Goal: Transaction & Acquisition: Purchase product/service

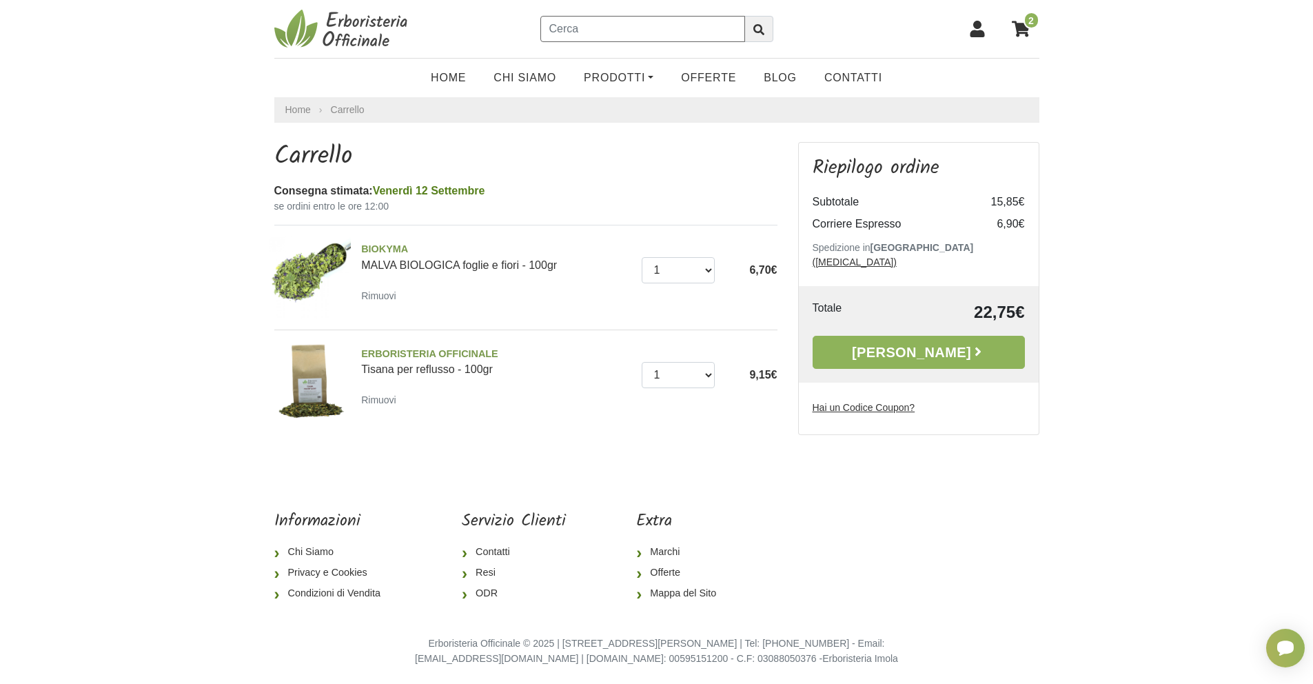
click at [580, 30] on input "text" at bounding box center [642, 29] width 205 height 26
type input "gel arnica"
click at [745, 16] on button "submit" at bounding box center [759, 29] width 29 height 26
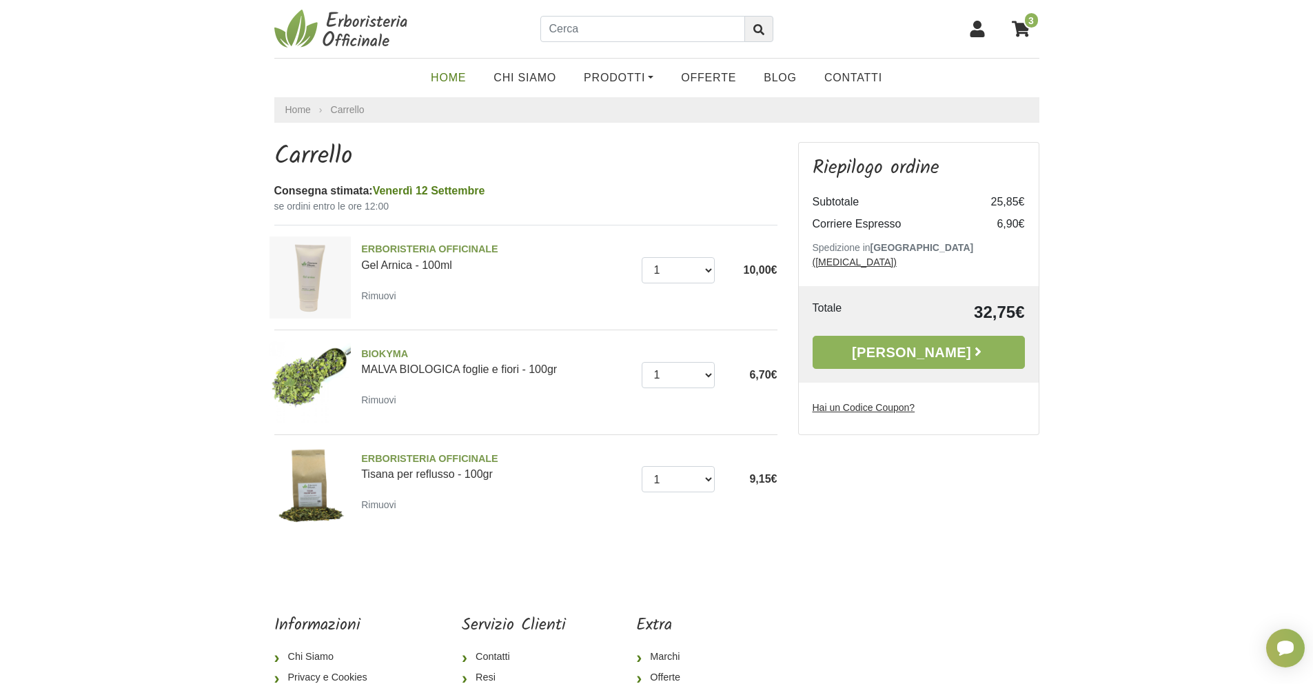
click at [457, 74] on link "Home" at bounding box center [448, 78] width 63 height 28
click at [930, 339] on link "Alla Cassa" at bounding box center [919, 352] width 212 height 33
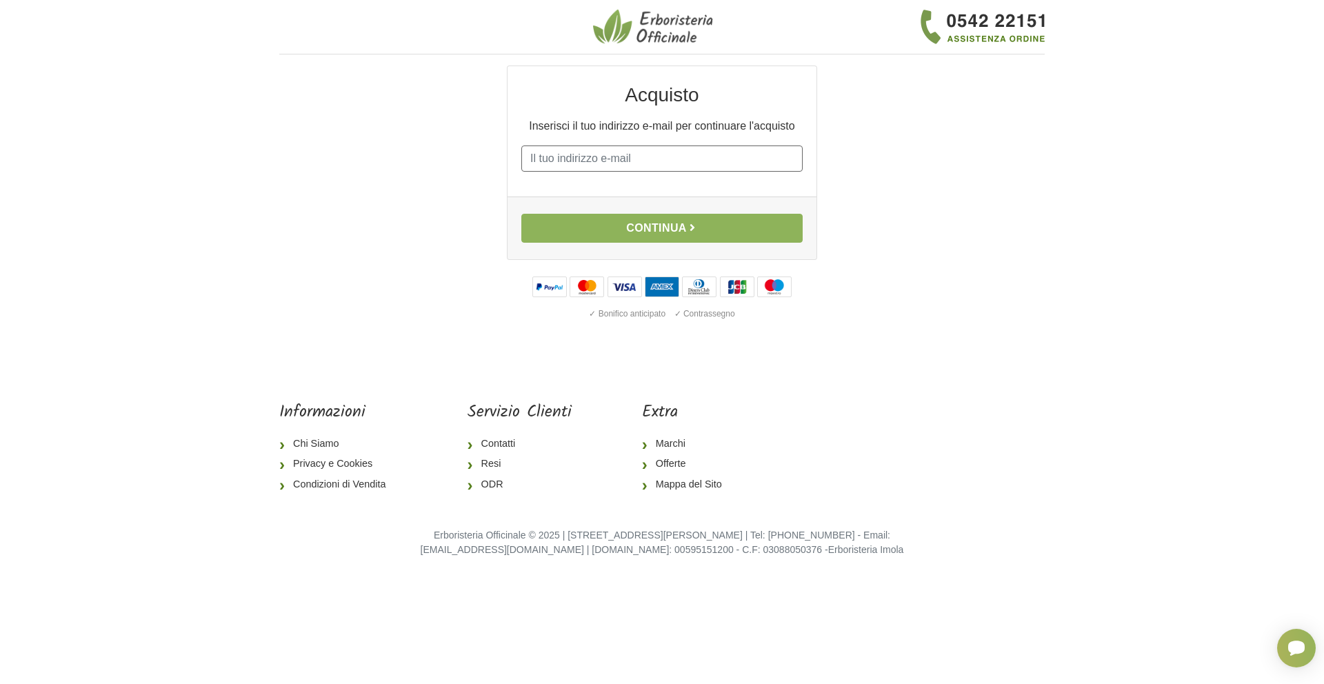
click at [631, 158] on input "E-mail" at bounding box center [661, 158] width 281 height 26
type input "mugnaini.c@alice.it"
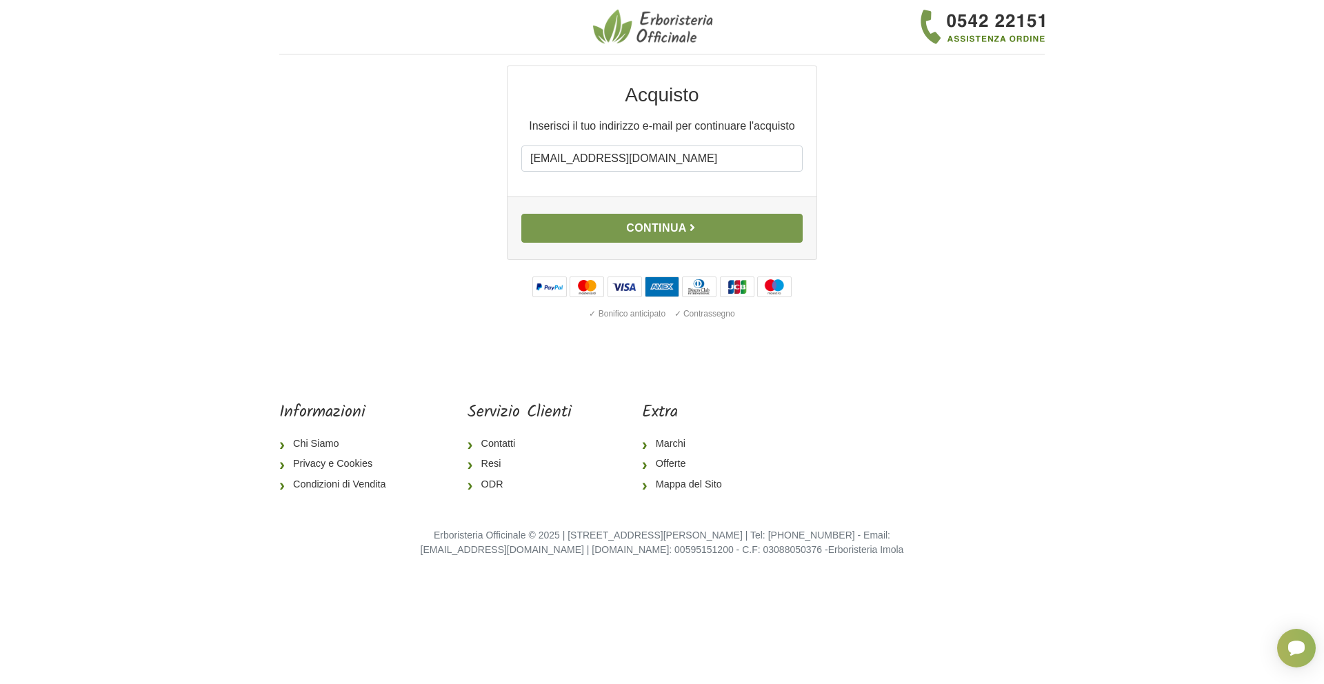
click at [645, 235] on button "Continua" at bounding box center [661, 228] width 281 height 29
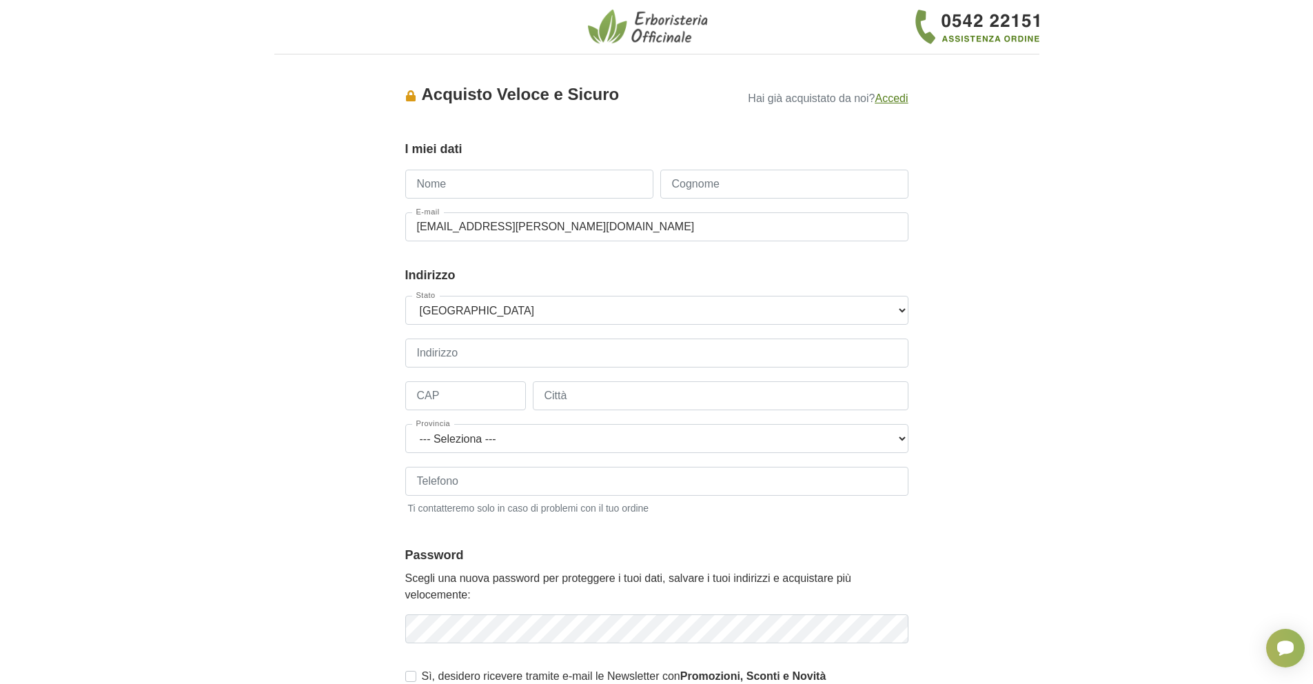
click at [891, 100] on u "Accedi" at bounding box center [891, 98] width 33 height 12
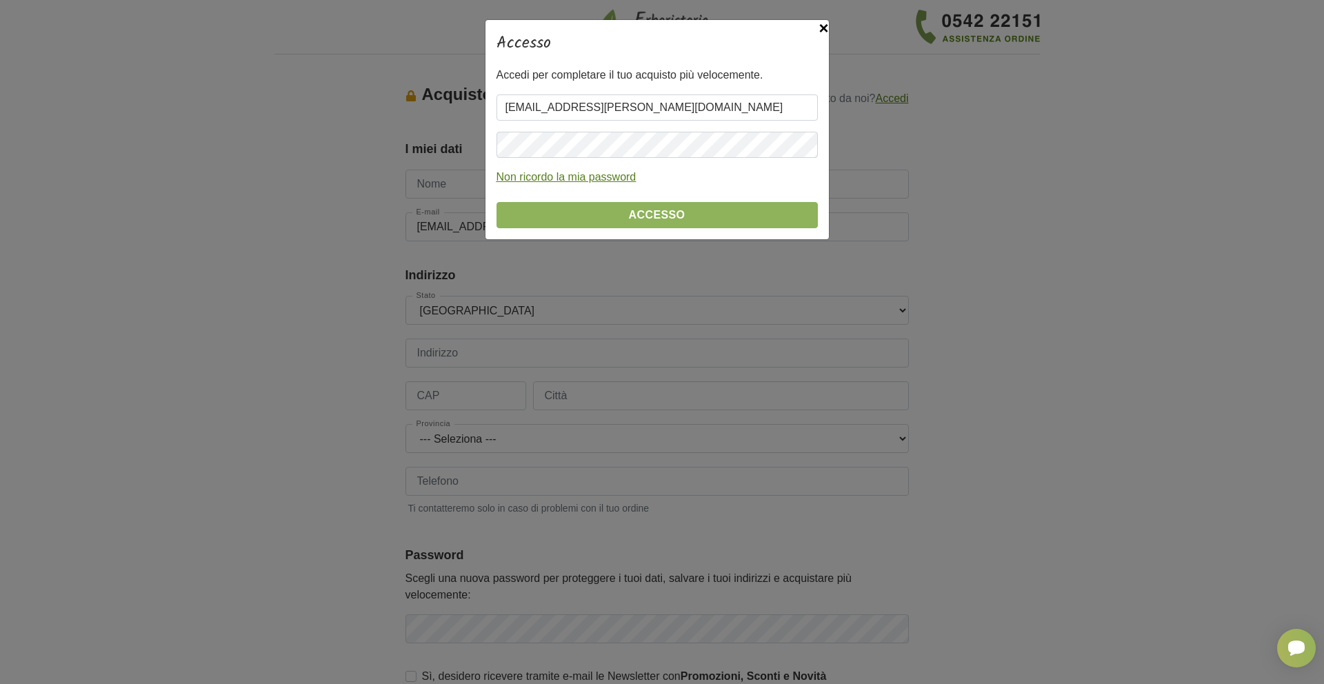
click at [573, 177] on u "Non ricordo la mia password" at bounding box center [566, 177] width 140 height 12
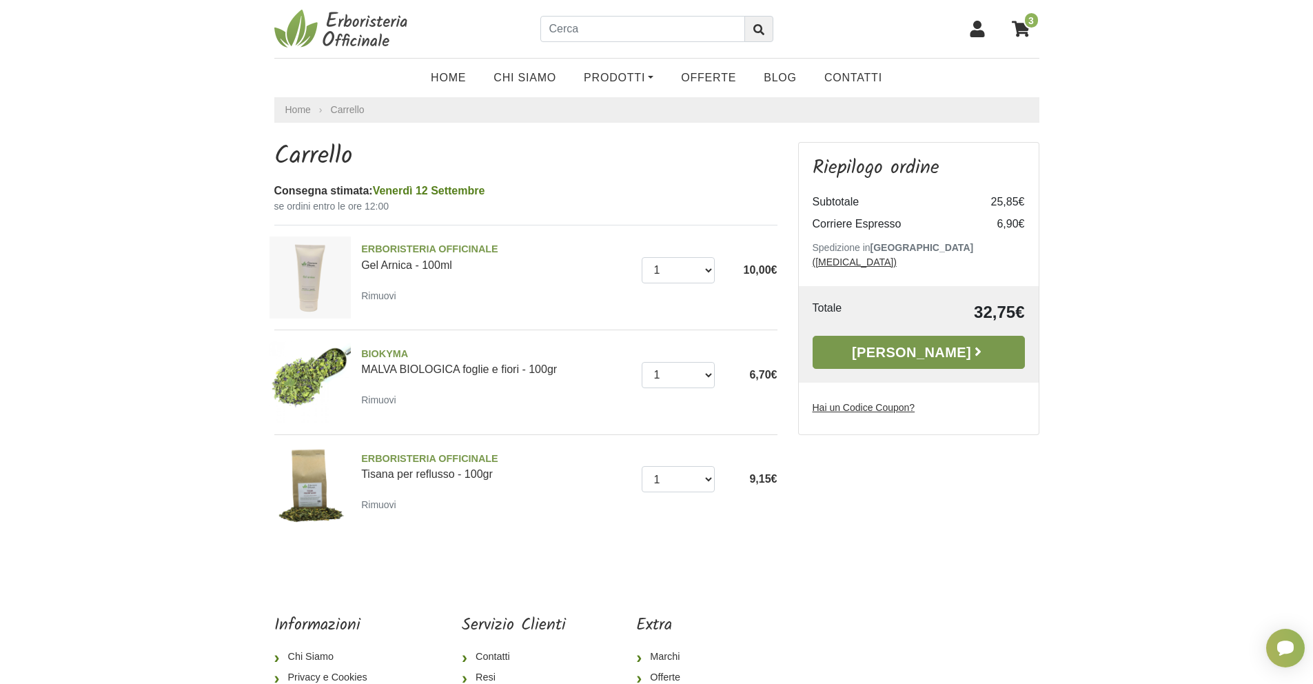
click at [898, 344] on link "[PERSON_NAME]" at bounding box center [919, 352] width 212 height 33
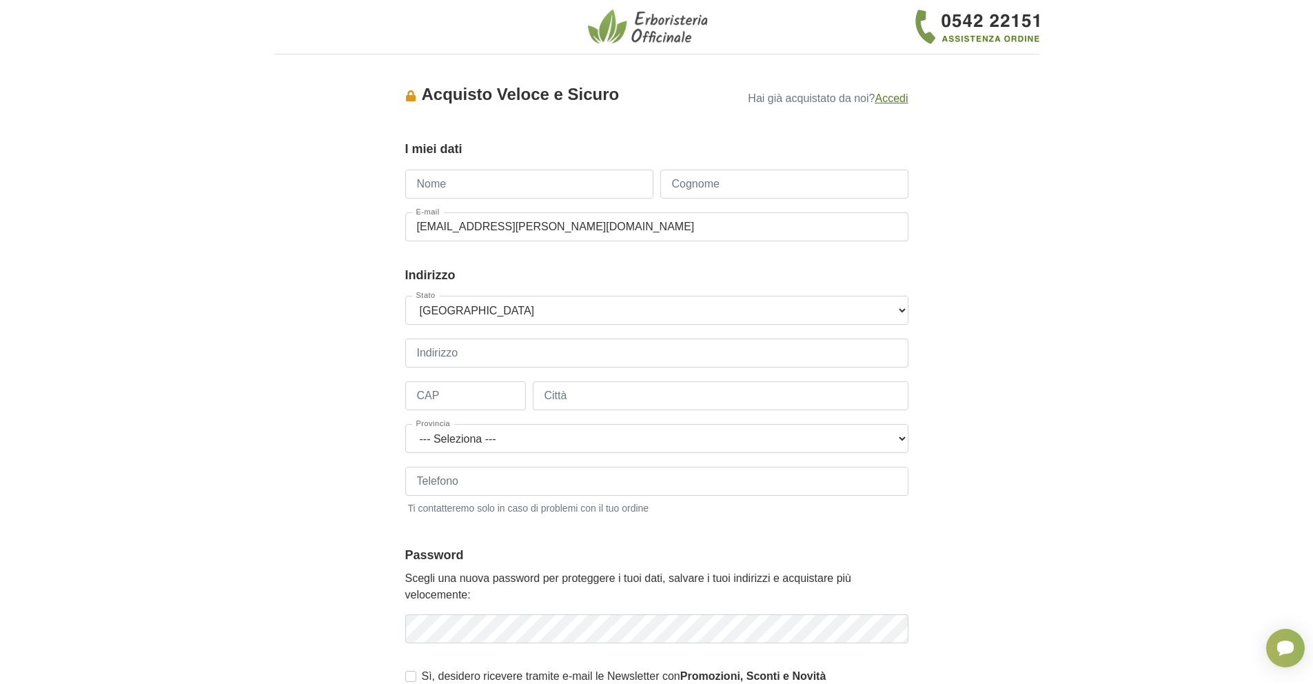
click at [891, 98] on u "Accedi" at bounding box center [891, 98] width 33 height 12
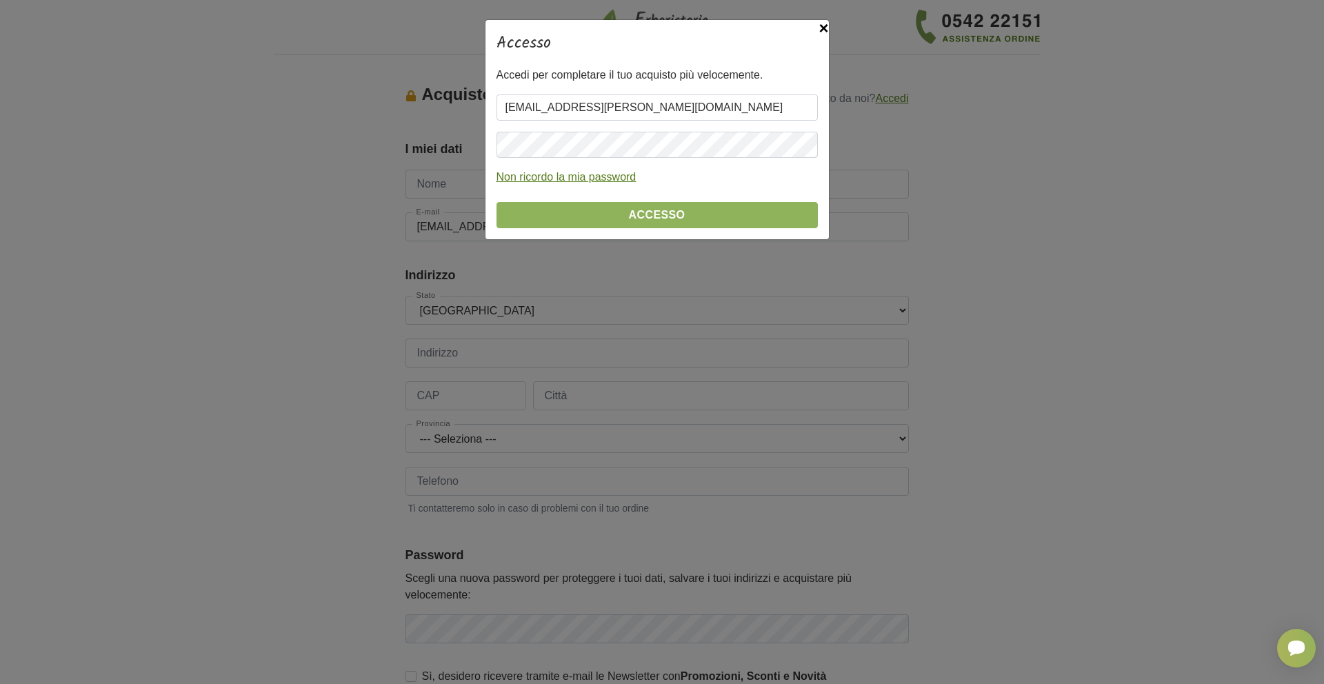
click at [589, 177] on u "Non ricordo la mia password" at bounding box center [566, 177] width 140 height 12
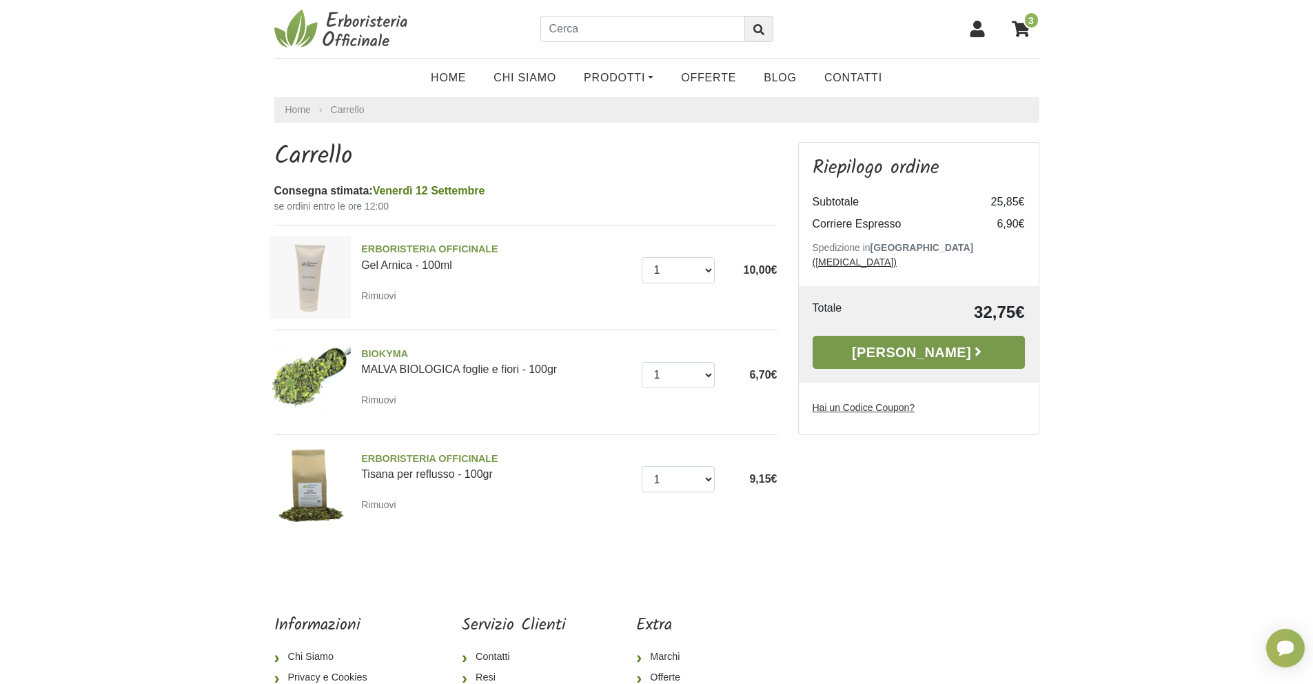
click at [896, 336] on link "[PERSON_NAME]" at bounding box center [919, 352] width 212 height 33
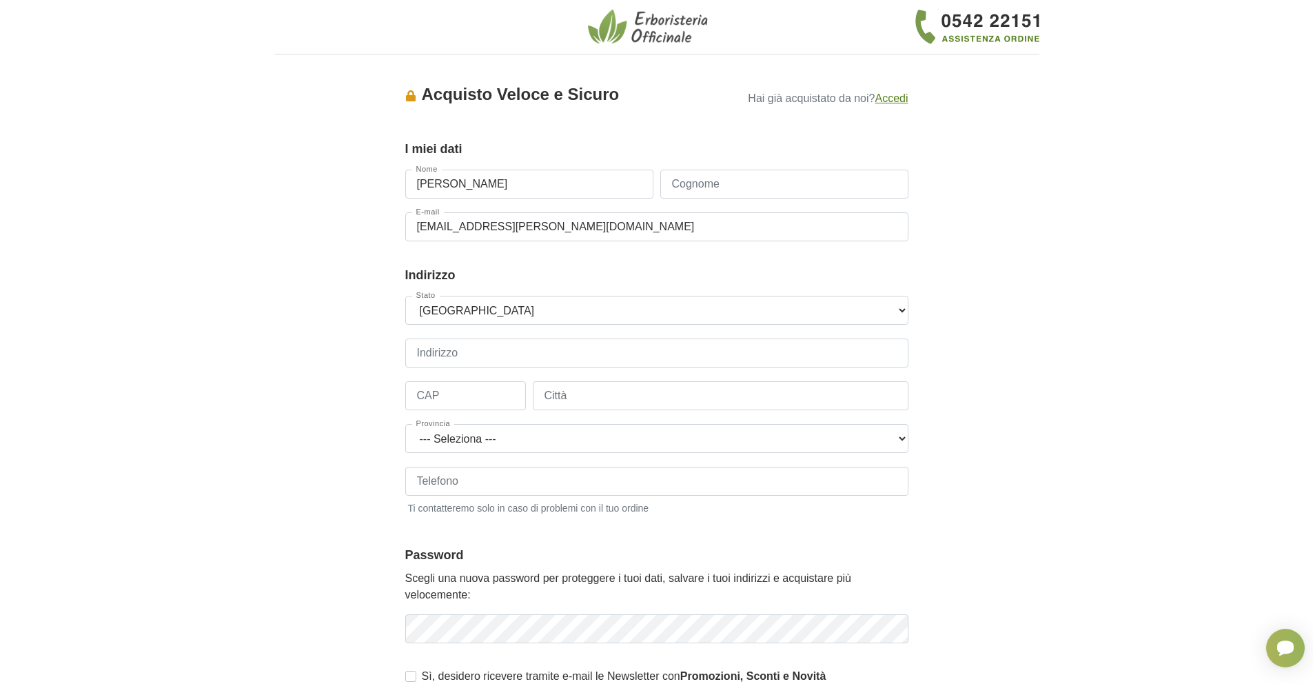
type input "Corrado"
type input "Mugnaini"
click at [469, 351] on input "Indirizzo" at bounding box center [656, 352] width 503 height 29
type input "Via San Donato, 37"
click at [462, 397] on input "CAP" at bounding box center [465, 395] width 121 height 29
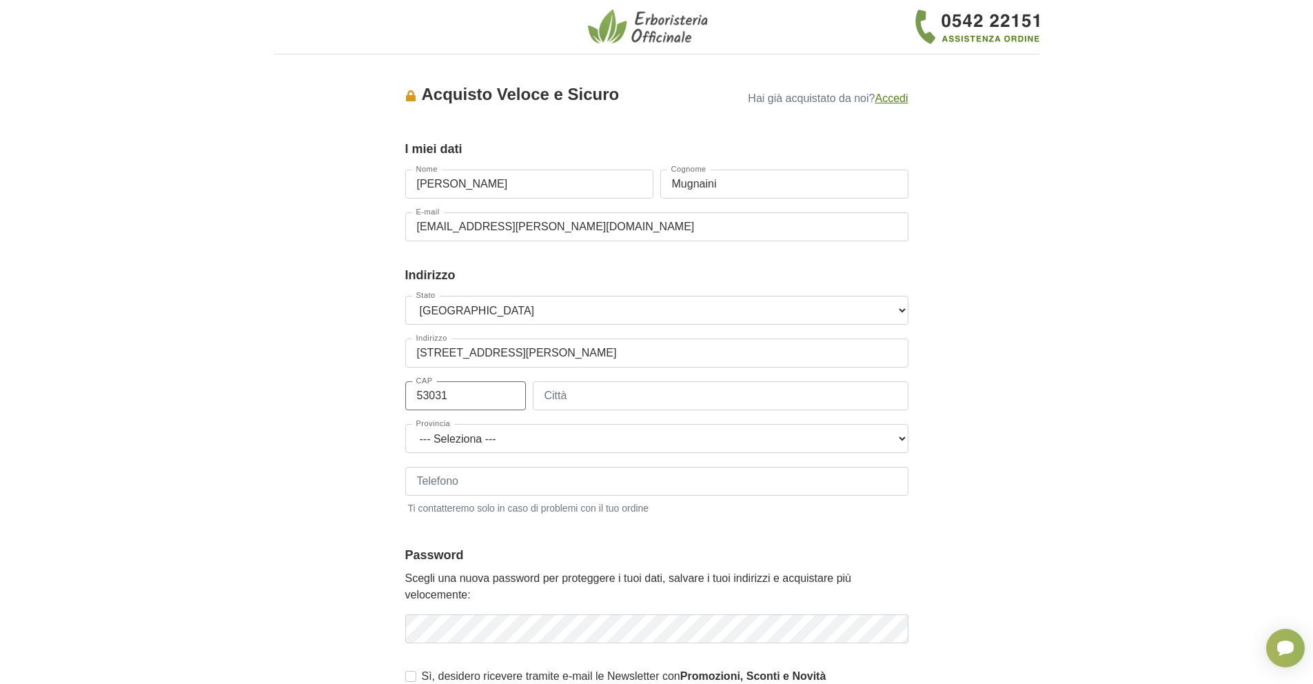
type input "53031"
type input "Casole d'Elsa"
click at [493, 438] on select "--- Seleziona --- Agrigento Alessandria Ancona Aosta Arezzo Ascoli Piceno Asti …" at bounding box center [656, 438] width 503 height 29
select select "3929"
click at [405, 424] on select "--- Seleziona --- Agrigento Alessandria Ancona Aosta Arezzo Ascoli Piceno Asti …" at bounding box center [656, 438] width 503 height 29
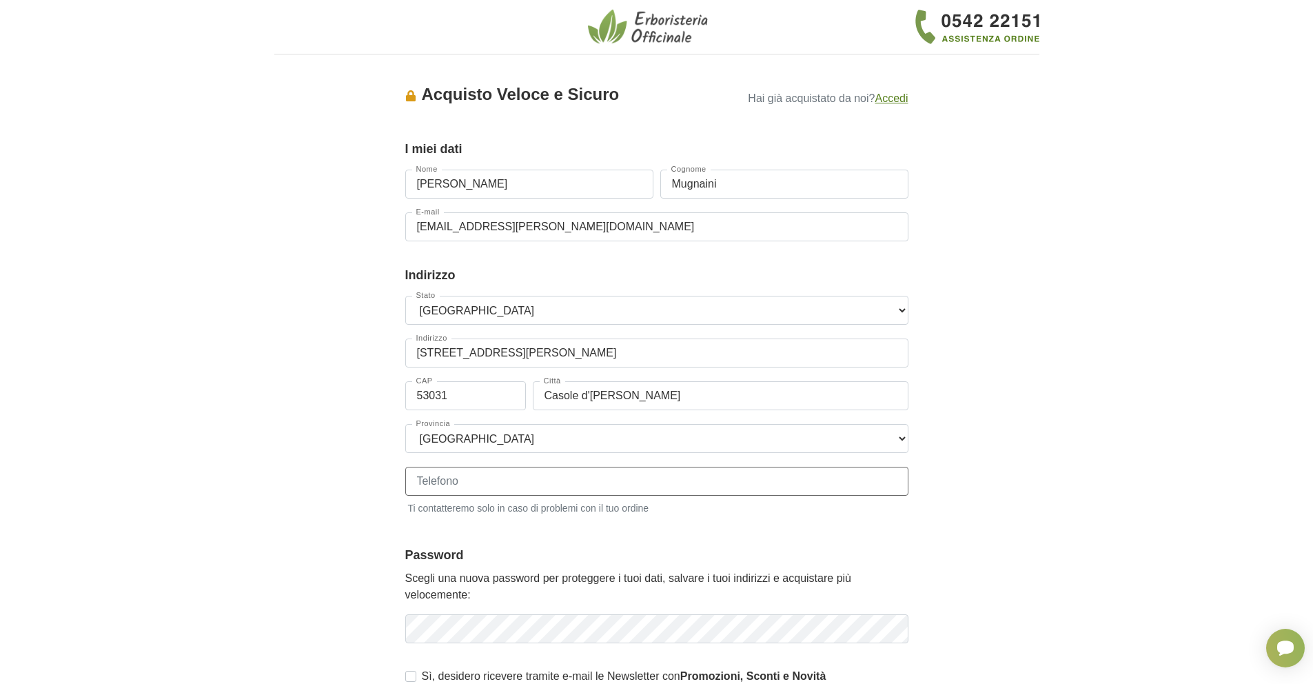
click at [483, 476] on input "Telefono" at bounding box center [656, 481] width 503 height 29
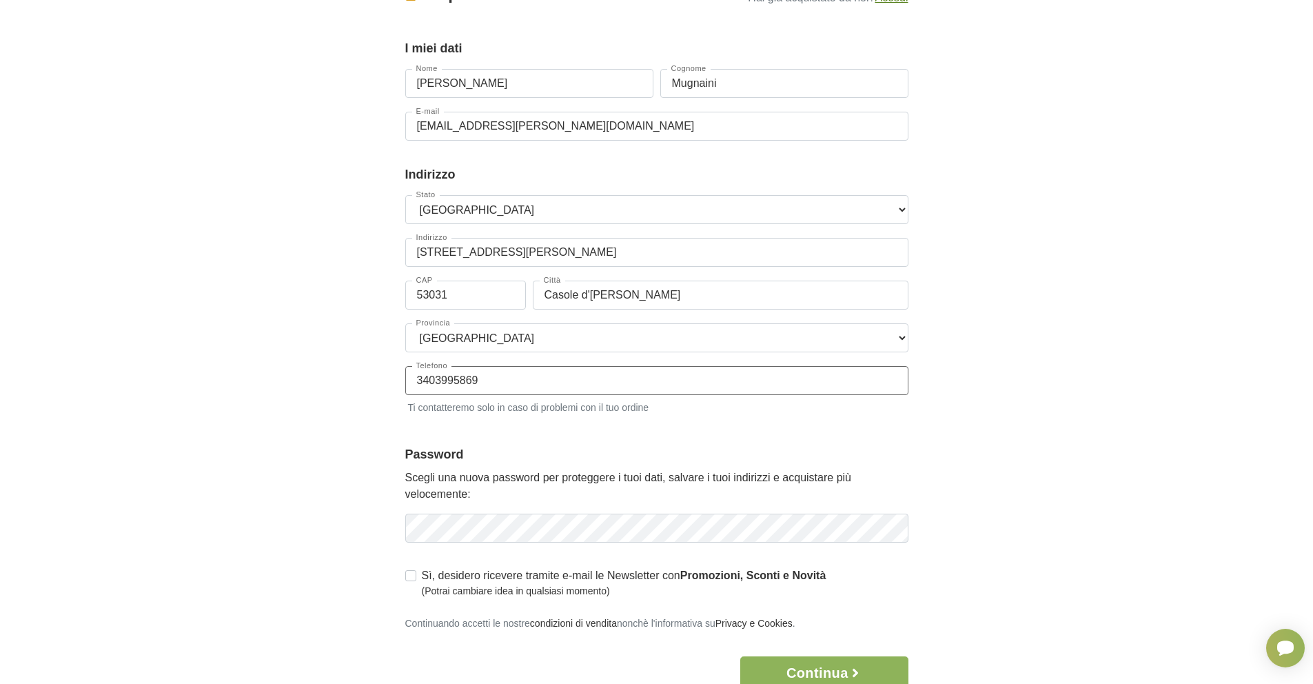
scroll to position [138, 0]
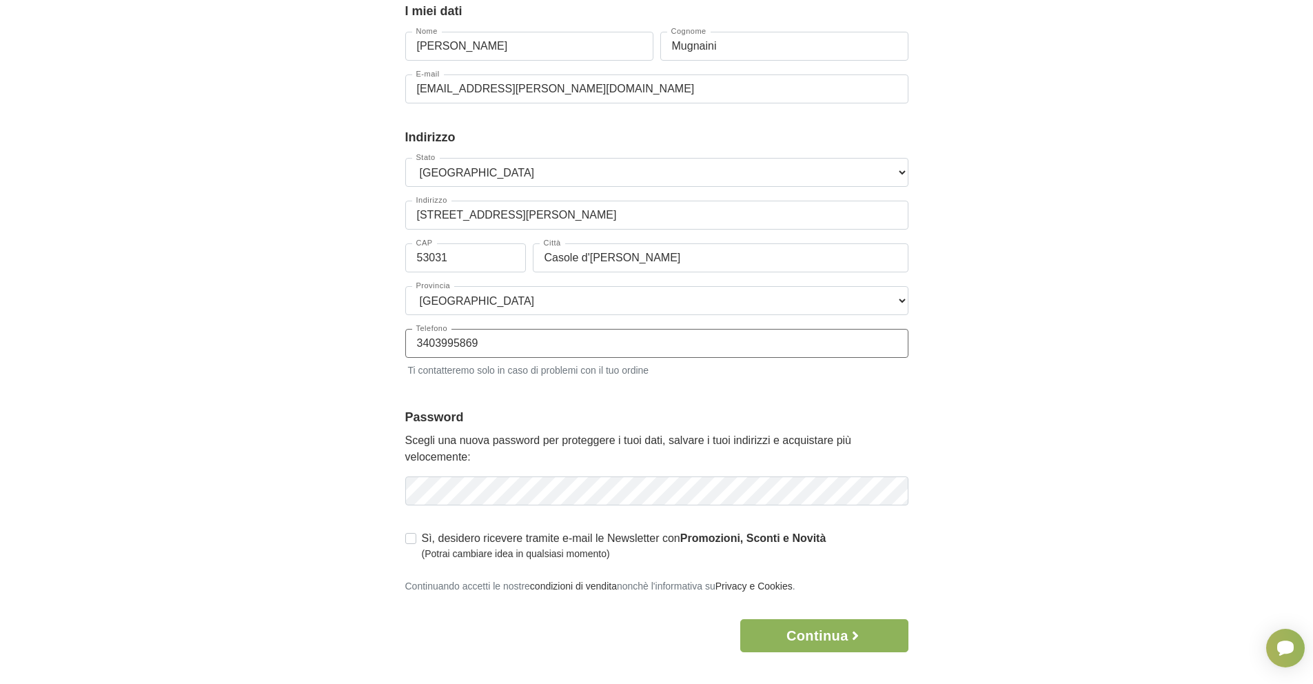
type input "3403995869"
click at [305, 503] on div "Accesso × Accedi per completare il tuo acquisto più velocemente. E-mail mugnain…" at bounding box center [657, 290] width 786 height 725
click at [901, 491] on icon "button" at bounding box center [896, 491] width 11 height 8
click at [901, 491] on icon "button" at bounding box center [896, 490] width 10 height 6
click at [824, 636] on button "Continua" at bounding box center [824, 635] width 168 height 33
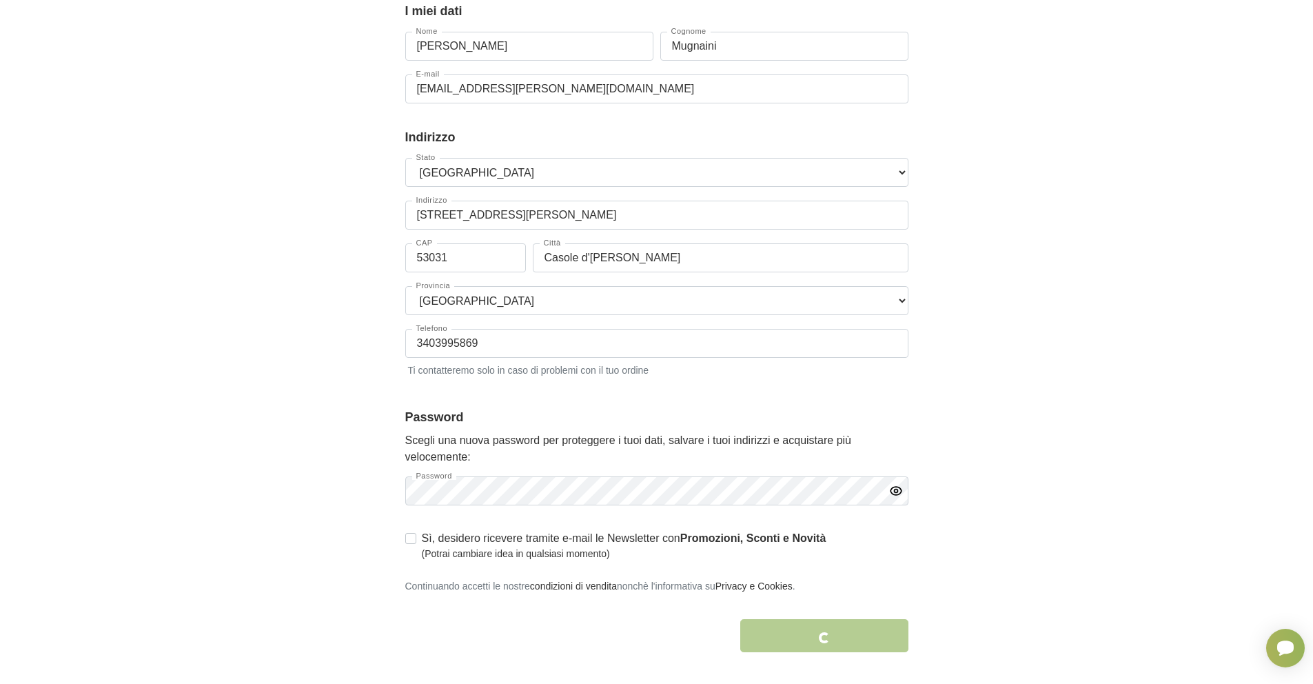
scroll to position [216, 0]
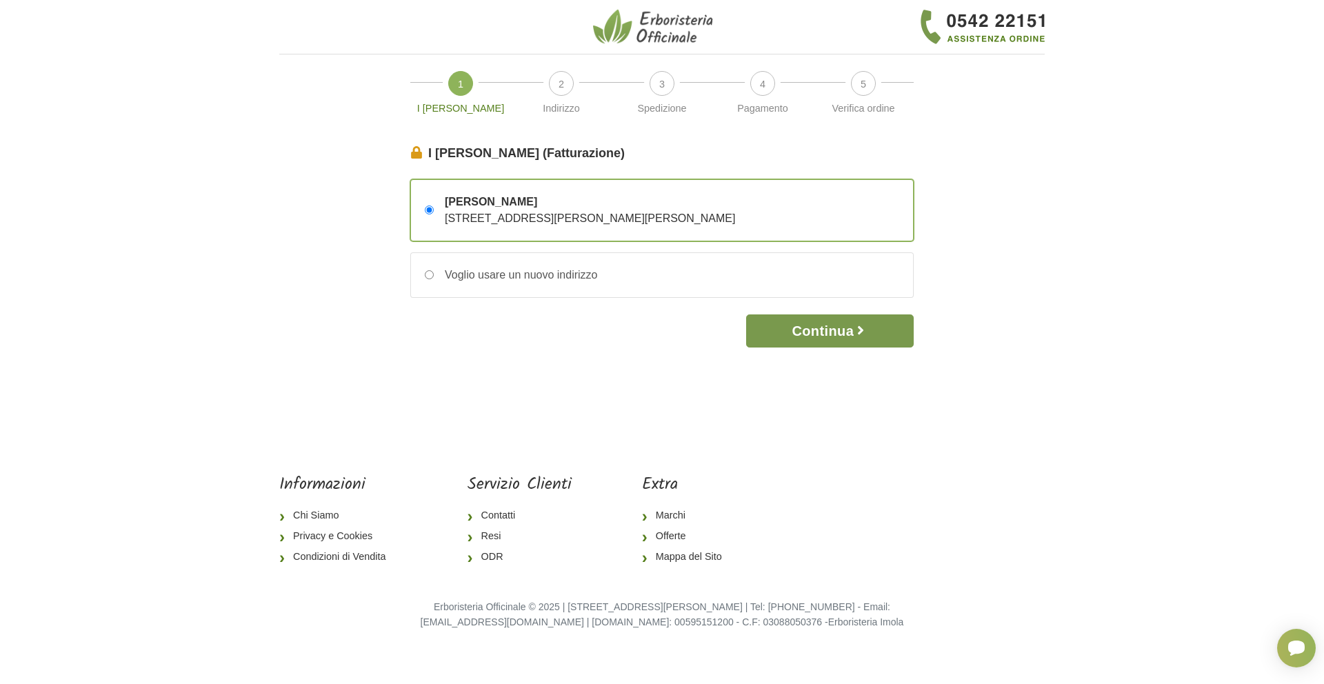
click at [831, 334] on button "Continua" at bounding box center [830, 330] width 168 height 33
click at [831, 332] on button "Continua" at bounding box center [830, 330] width 168 height 33
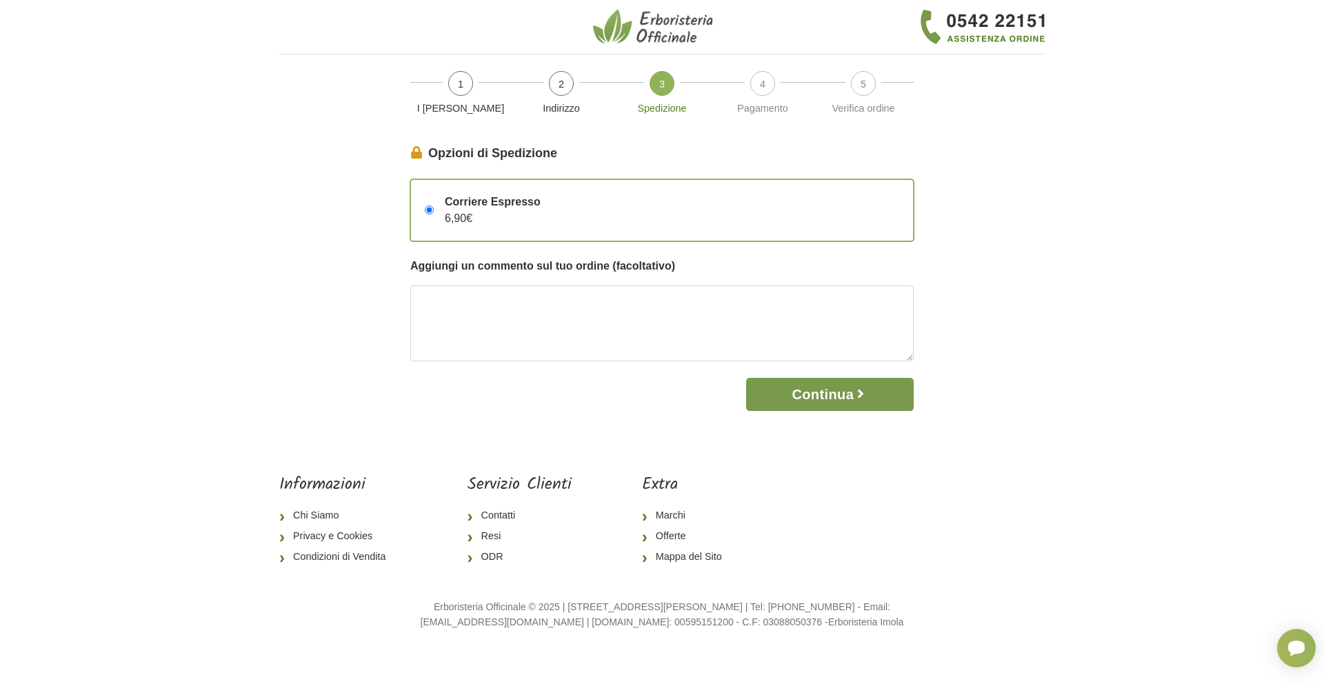
click at [814, 394] on button "Continua" at bounding box center [830, 394] width 168 height 33
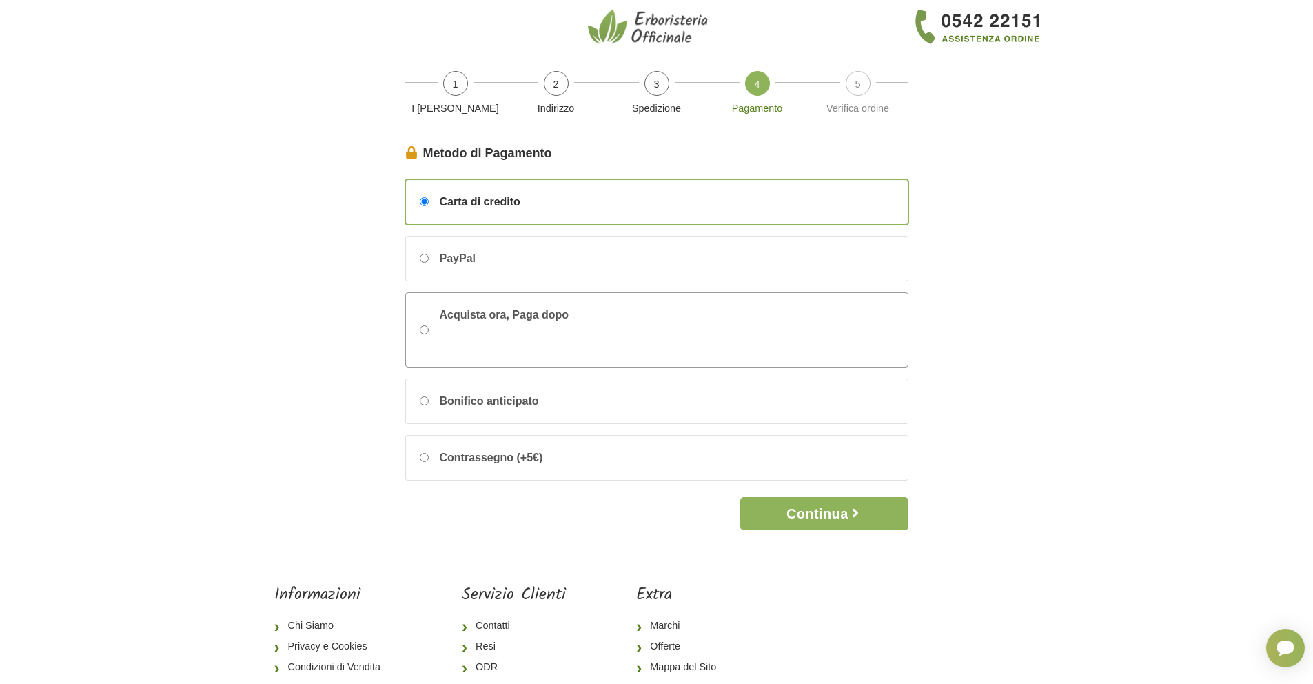
click at [425, 327] on input "Acquista ora, Paga dopo" at bounding box center [424, 329] width 9 height 9
radio input "true"
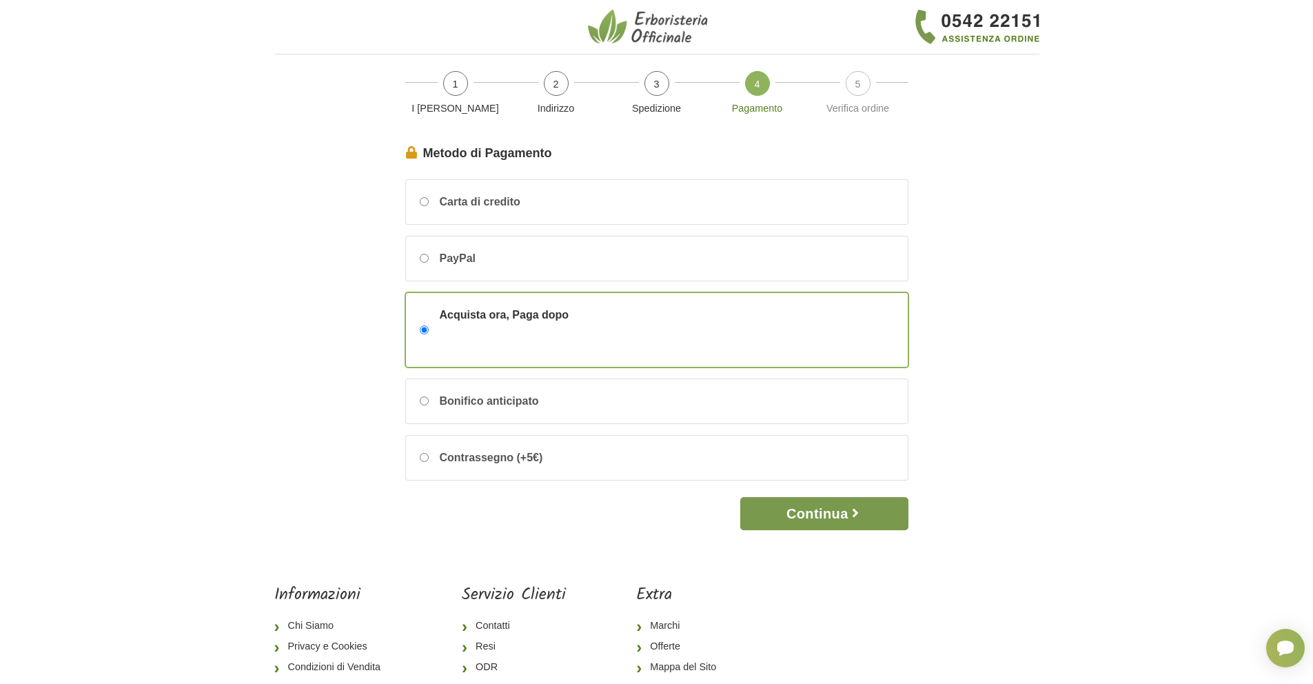
click at [819, 513] on button "Continua" at bounding box center [824, 513] width 168 height 33
